Goal: Task Accomplishment & Management: Use online tool/utility

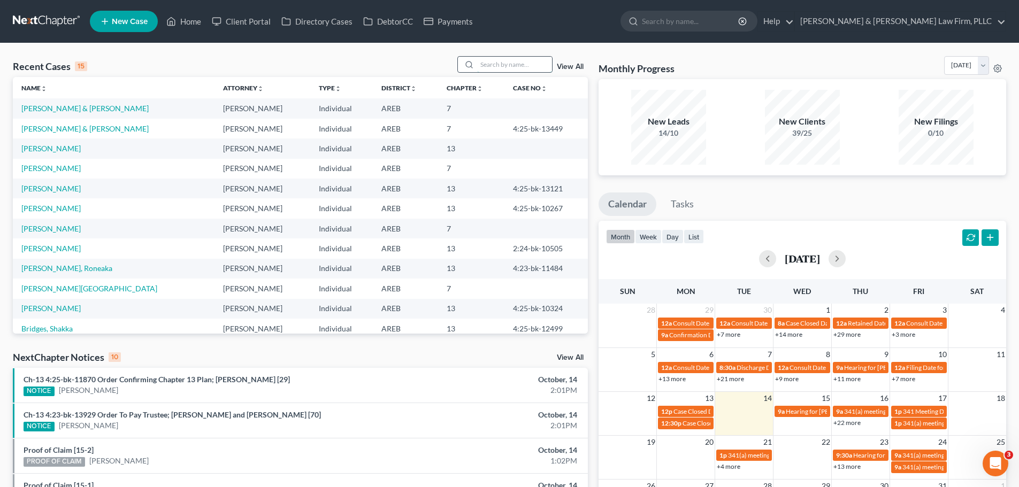
click at [497, 66] on input "search" at bounding box center [514, 65] width 75 height 16
type input "[PERSON_NAME]"
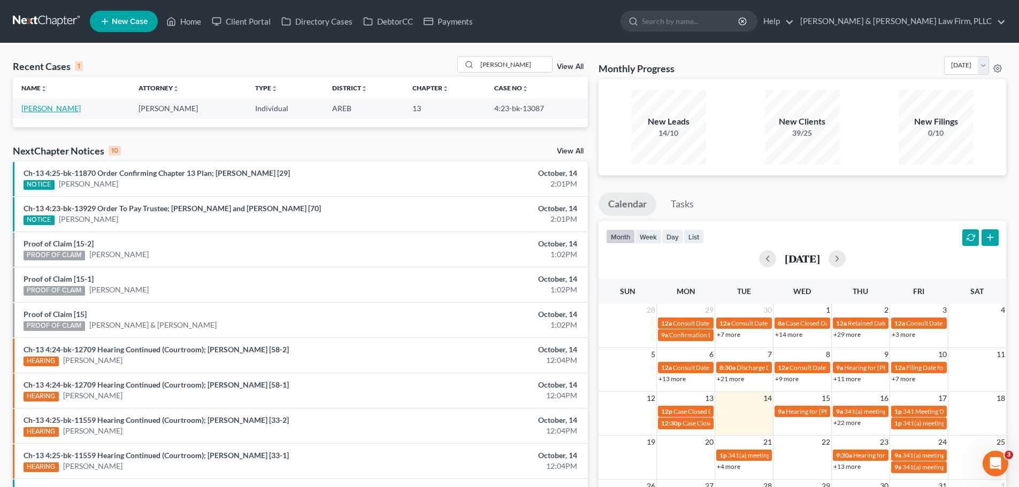
click at [74, 108] on link "[PERSON_NAME]" at bounding box center [50, 108] width 59 height 9
select select "2"
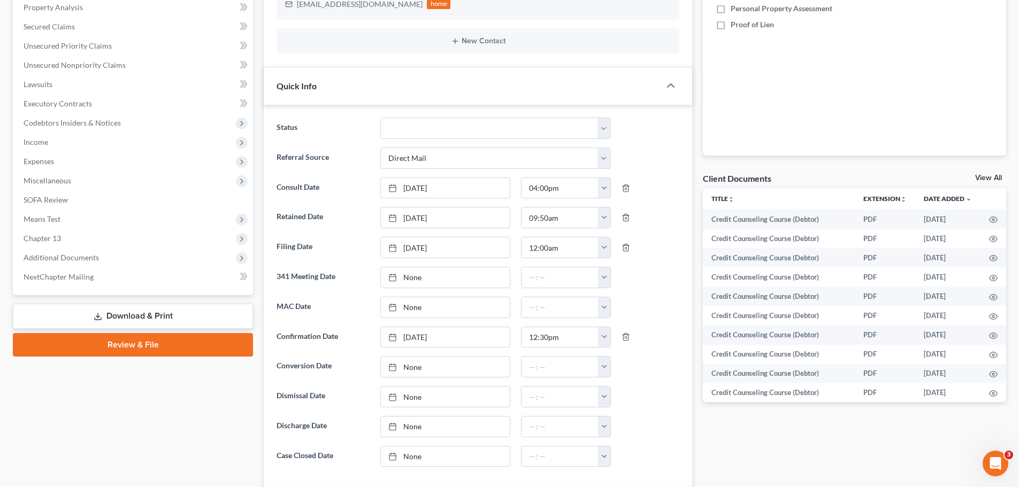
scroll to position [267, 0]
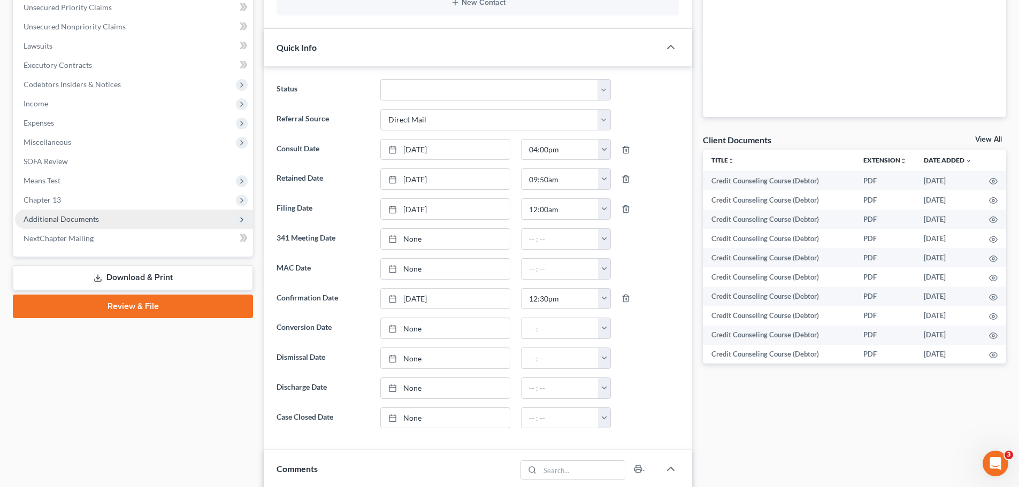
click at [89, 219] on span "Additional Documents" at bounding box center [61, 218] width 75 height 9
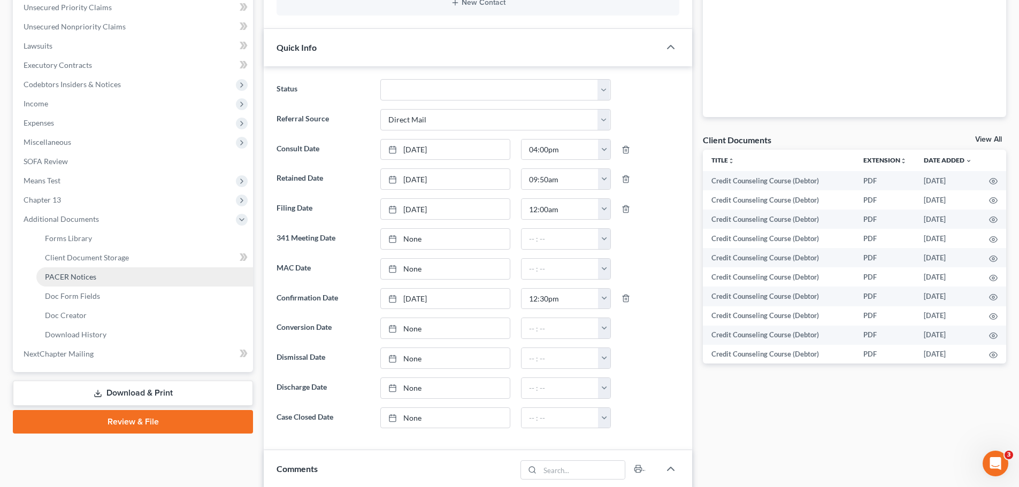
click at [85, 272] on span "PACER Notices" at bounding box center [70, 276] width 51 height 9
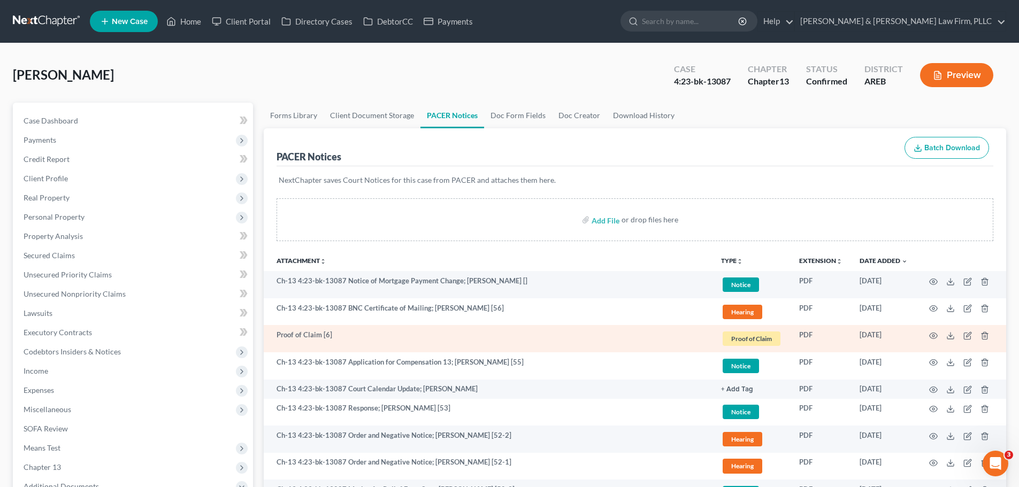
scroll to position [53, 0]
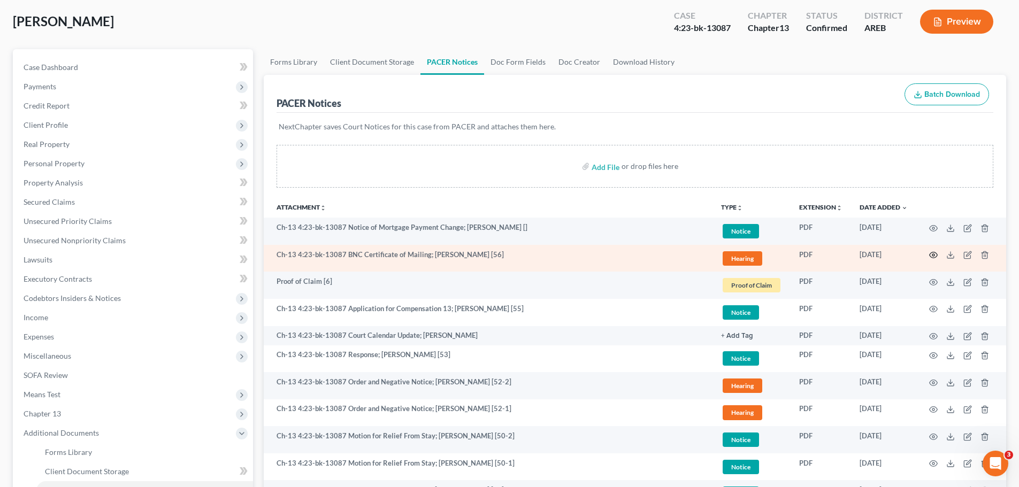
click at [930, 256] on icon "button" at bounding box center [933, 255] width 9 height 9
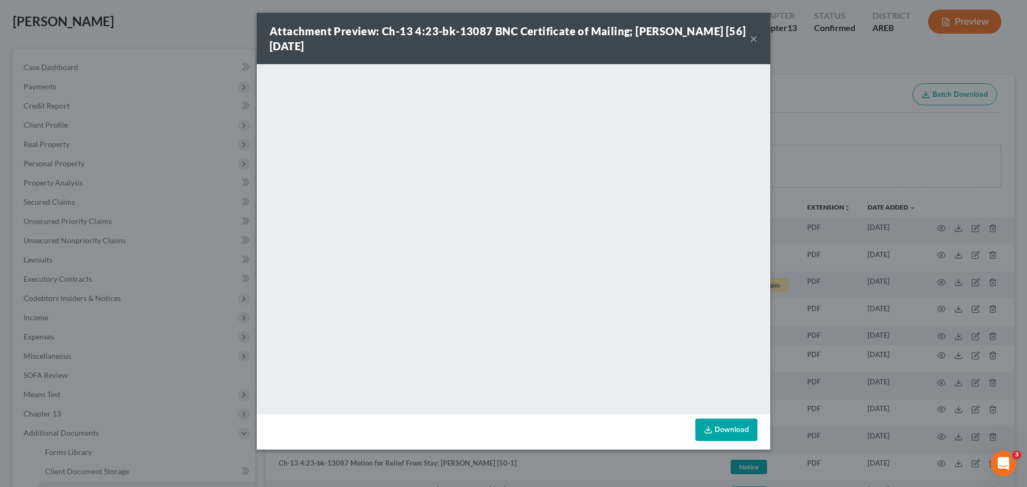
click at [751, 41] on button "×" at bounding box center [753, 38] width 7 height 13
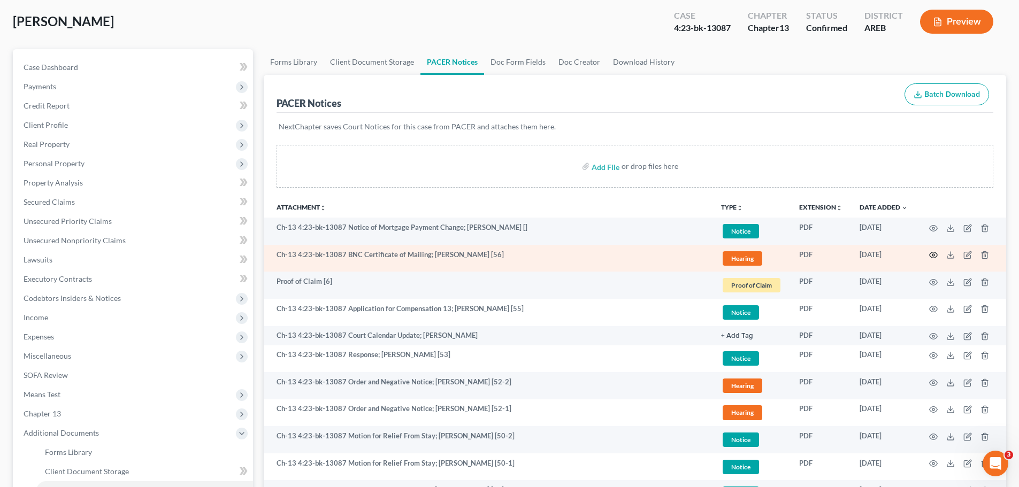
click at [931, 254] on icon "button" at bounding box center [934, 255] width 8 height 6
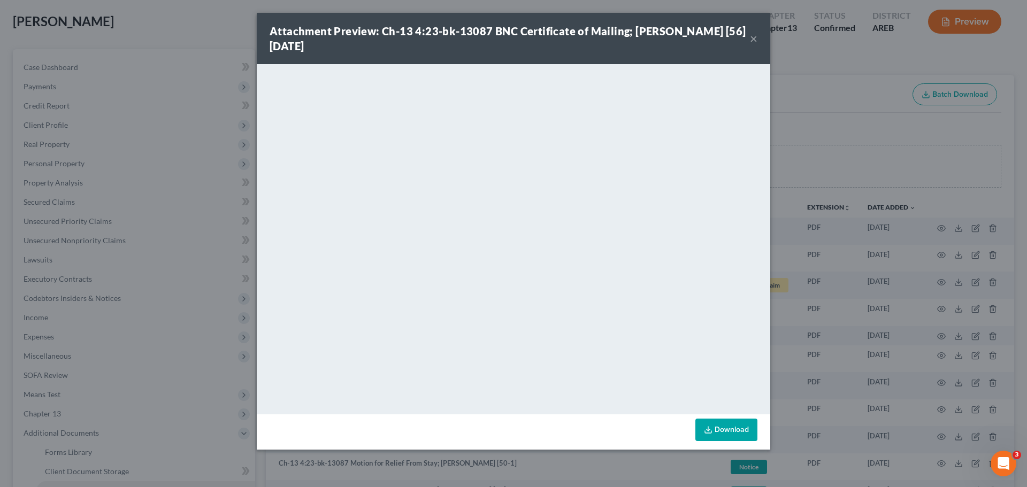
click at [753, 38] on button "×" at bounding box center [753, 38] width 7 height 13
